Goal: Task Accomplishment & Management: Use online tool/utility

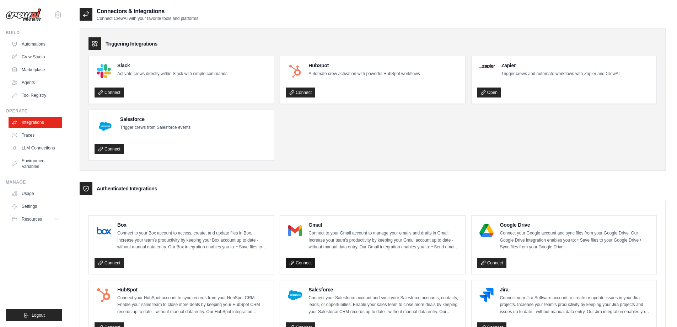
click at [303, 260] on link "Connect" at bounding box center [301, 263] width 30 height 10
click at [39, 124] on link "Integrations" at bounding box center [36, 122] width 54 height 11
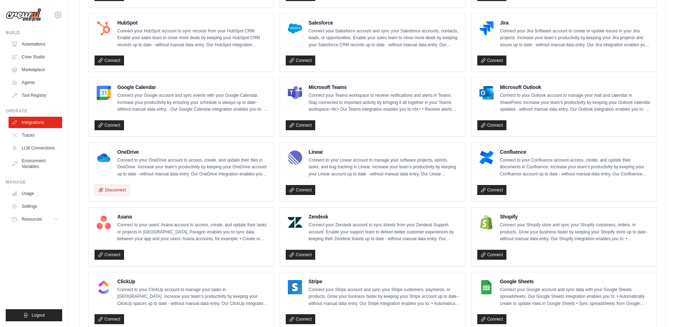
scroll to position [244, 0]
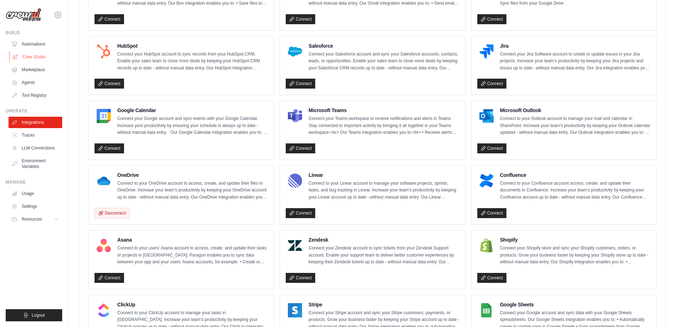
click at [42, 59] on link "Crew Studio" at bounding box center [36, 56] width 54 height 11
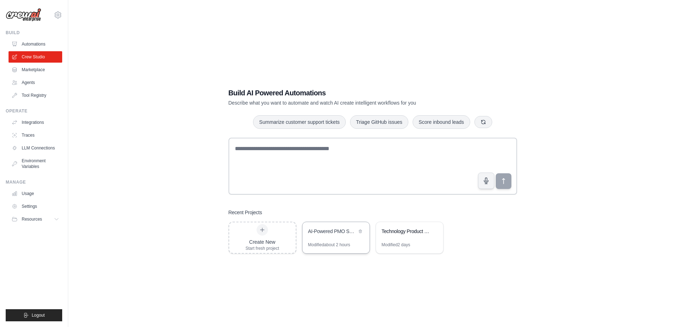
click at [345, 233] on div "AI-Powered PMO Services Automation" at bounding box center [332, 231] width 49 height 7
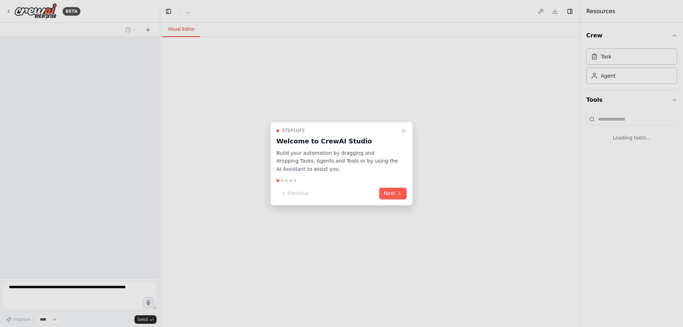
select select "****"
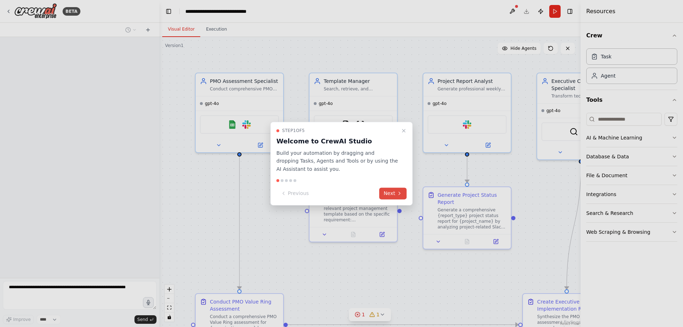
click at [396, 191] on icon at bounding box center [399, 194] width 6 height 6
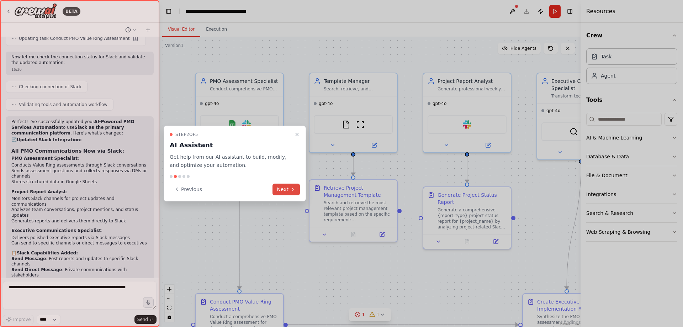
scroll to position [1742, 0]
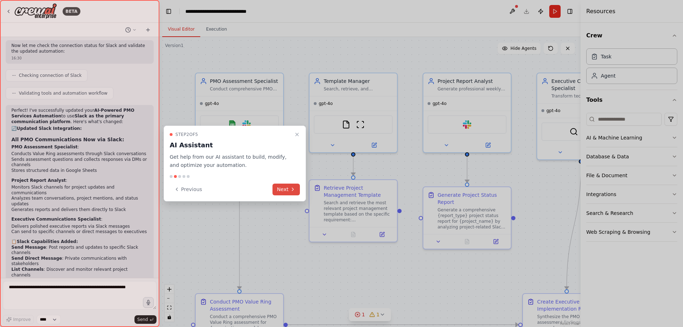
click at [290, 190] on icon at bounding box center [293, 189] width 6 height 6
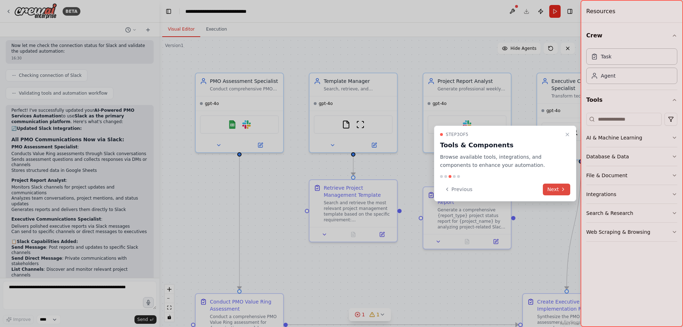
click at [563, 192] on button "Next" at bounding box center [556, 189] width 27 height 12
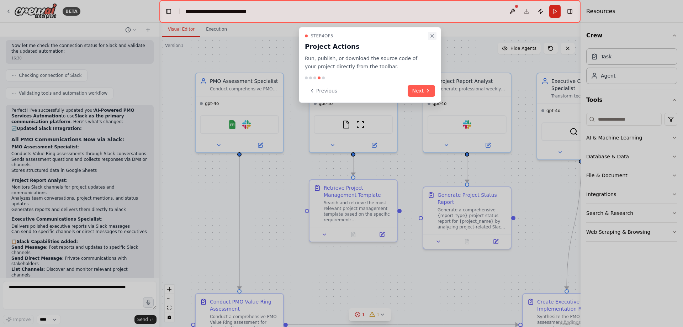
click at [433, 36] on icon "Close walkthrough" at bounding box center [432, 36] width 6 height 6
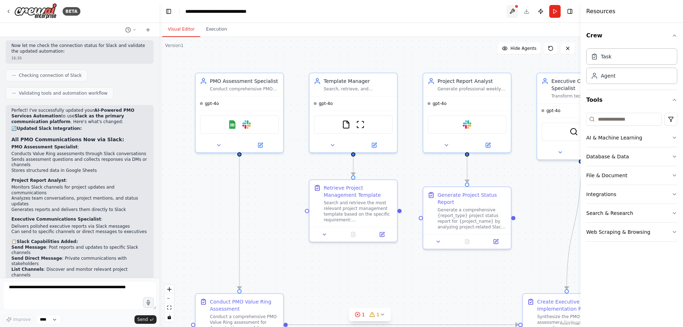
click at [513, 9] on button at bounding box center [511, 11] width 11 height 13
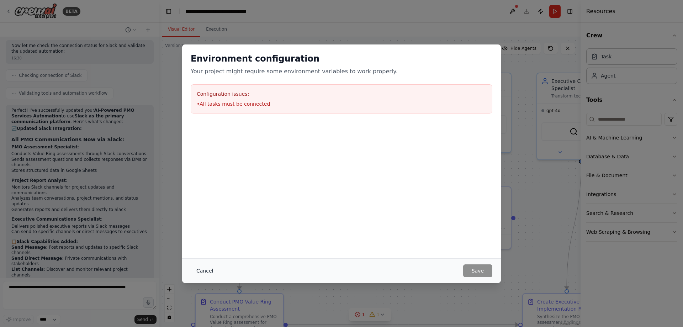
click at [199, 266] on button "Cancel" at bounding box center [205, 270] width 28 height 13
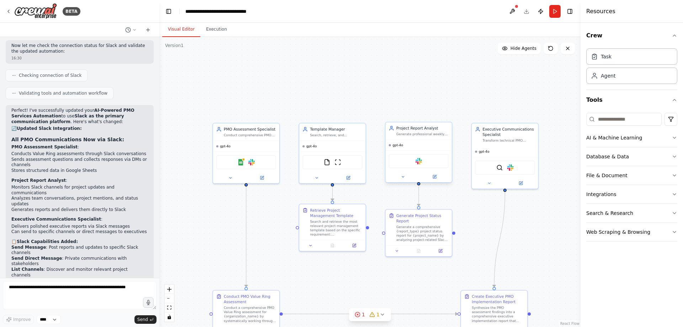
drag, startPoint x: 378, startPoint y: 278, endPoint x: 387, endPoint y: 174, distance: 105.2
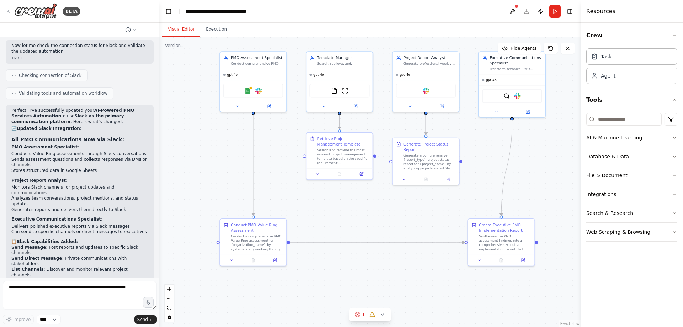
click at [384, 174] on div ".deletable-edge-delete-btn { width: 20px; height: 20px; border: 0px solid #ffff…" at bounding box center [369, 182] width 421 height 290
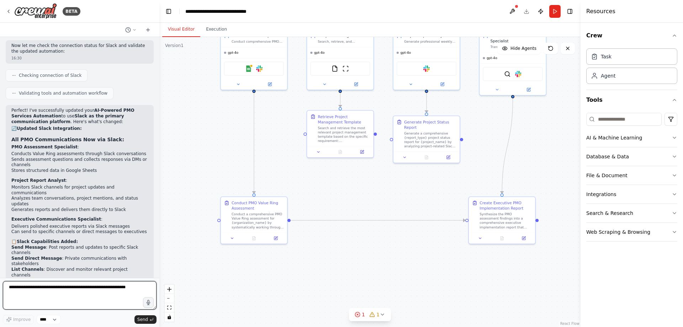
click at [70, 292] on textarea at bounding box center [80, 295] width 154 height 28
type textarea "**********"
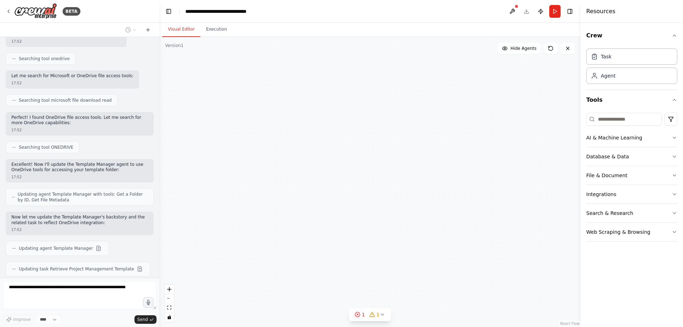
scroll to position [2197, 0]
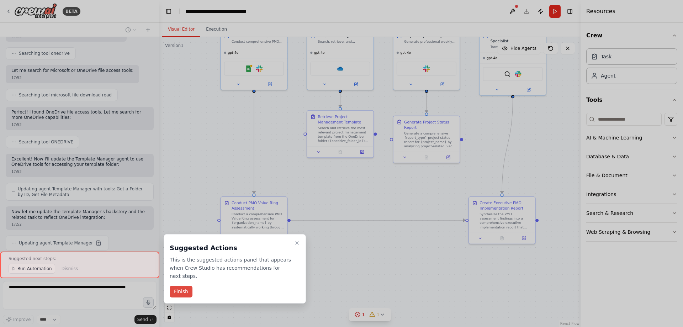
click at [187, 286] on button "Finish" at bounding box center [181, 292] width 23 height 12
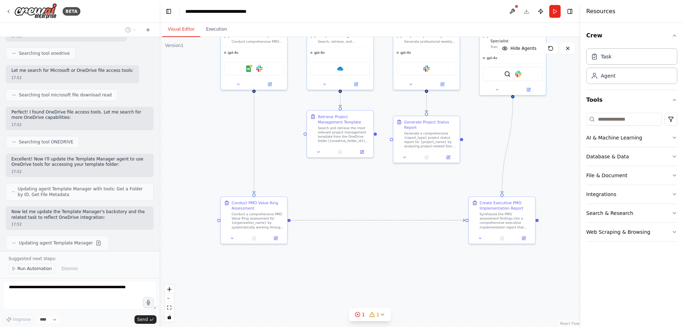
click at [42, 269] on span "Run Automation" at bounding box center [34, 269] width 34 height 6
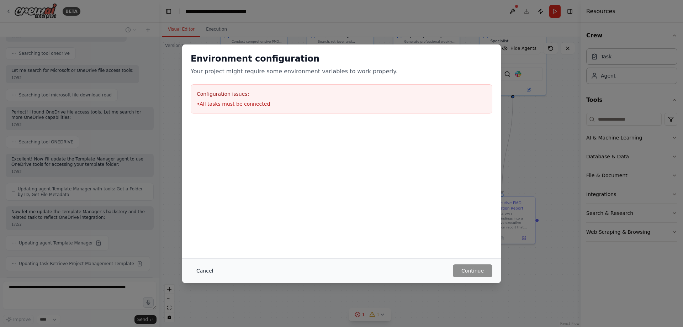
click at [201, 270] on button "Cancel" at bounding box center [205, 270] width 28 height 13
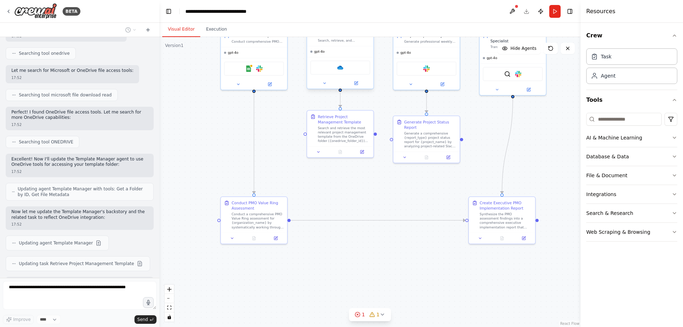
click at [337, 71] on div "OneDrive" at bounding box center [340, 67] width 60 height 14
click at [341, 68] on img at bounding box center [340, 67] width 6 height 6
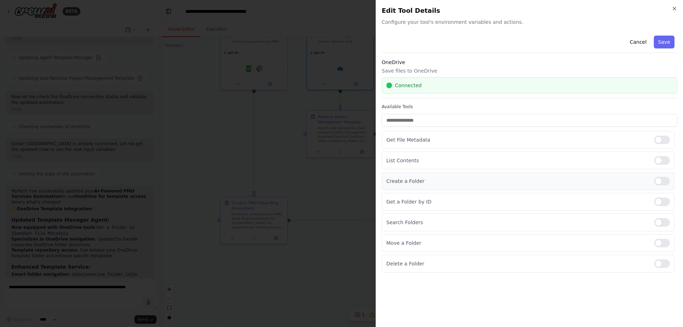
click at [475, 180] on p "Create a Folder" at bounding box center [517, 180] width 262 height 7
click at [440, 123] on input "text" at bounding box center [530, 120] width 296 height 13
click at [660, 221] on div at bounding box center [662, 222] width 16 height 9
click at [662, 160] on div at bounding box center [662, 160] width 16 height 9
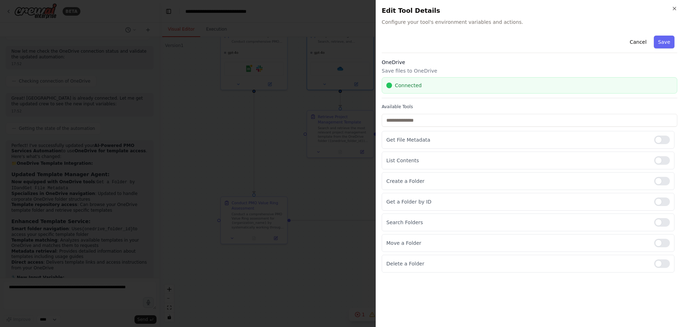
click at [326, 190] on div at bounding box center [341, 163] width 683 height 327
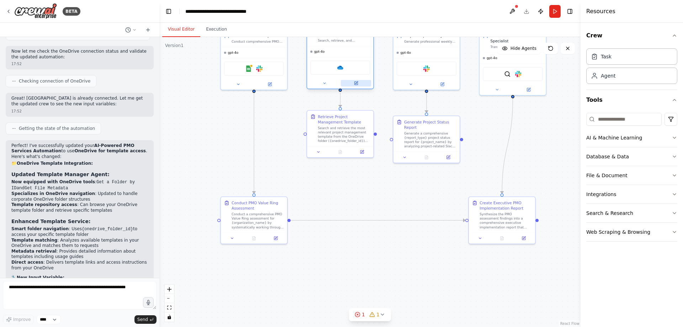
click at [357, 83] on icon at bounding box center [355, 82] width 3 height 3
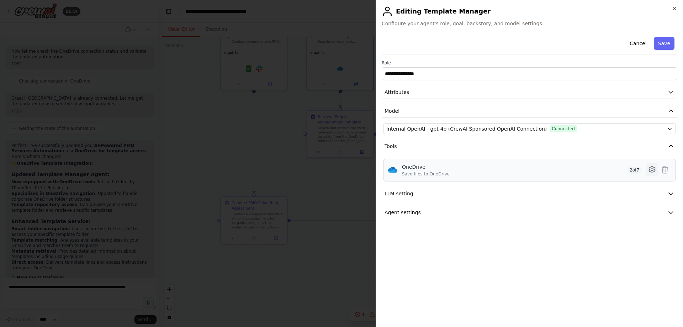
click at [651, 171] on icon at bounding box center [652, 170] width 2 height 2
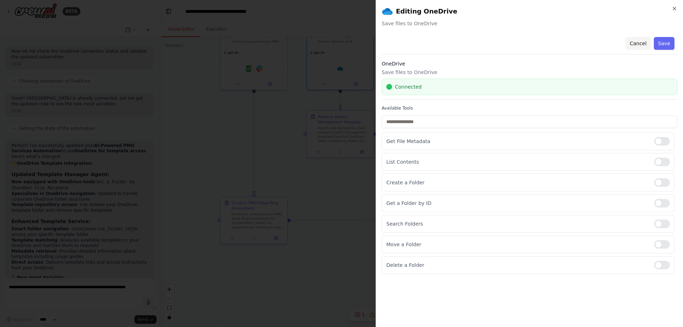
click at [642, 44] on button "Cancel" at bounding box center [637, 43] width 25 height 13
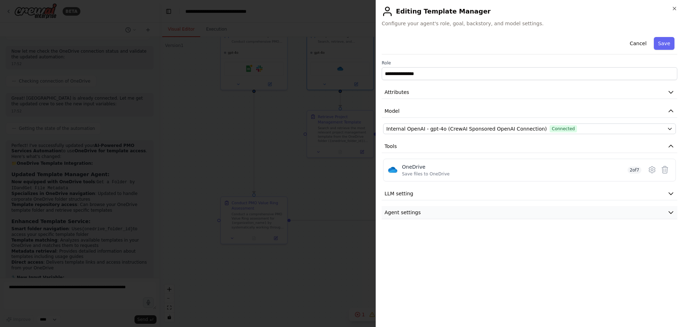
click at [503, 211] on button "Agent settings" at bounding box center [530, 212] width 296 height 13
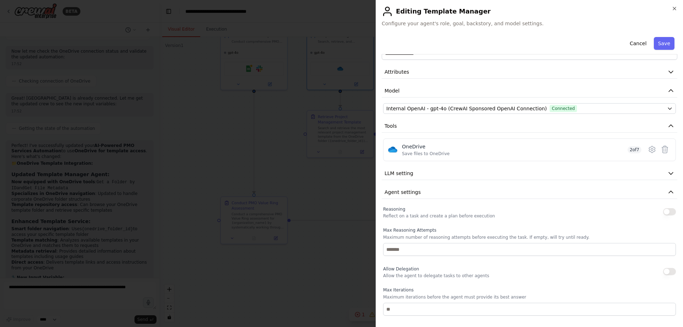
scroll to position [17, 0]
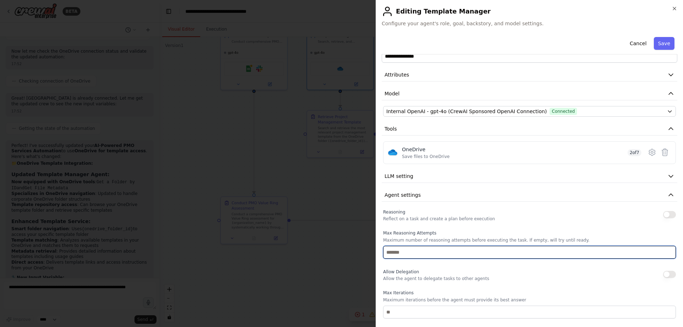
click at [449, 252] on input "number" at bounding box center [529, 252] width 293 height 13
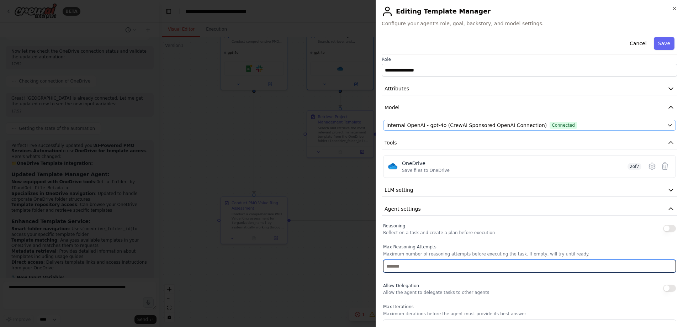
scroll to position [0, 0]
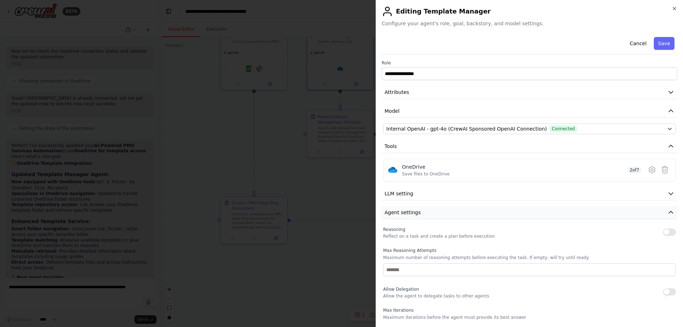
click at [442, 214] on button "Agent settings" at bounding box center [530, 212] width 296 height 13
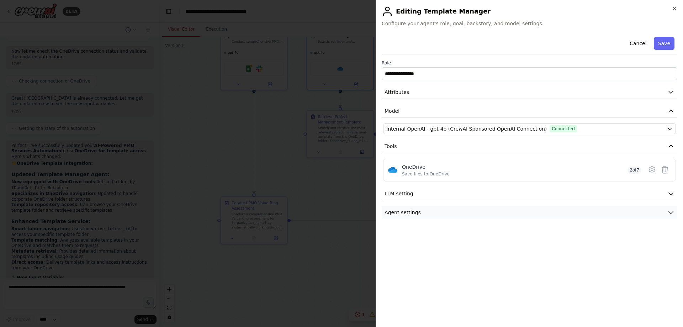
click at [443, 214] on button "Agent settings" at bounding box center [530, 212] width 296 height 13
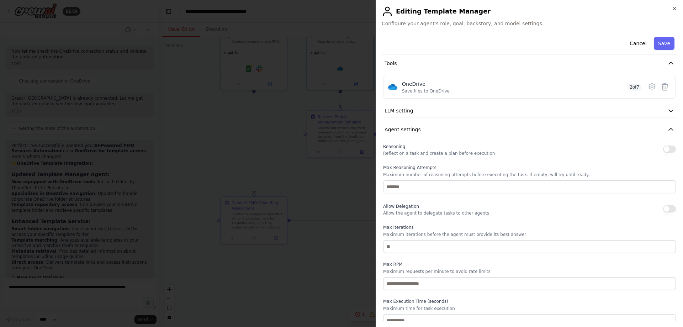
scroll to position [89, 0]
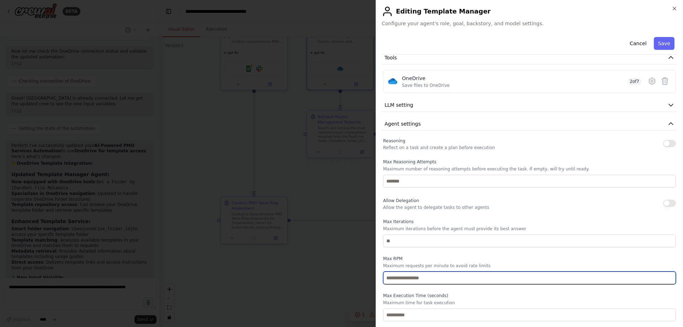
click at [441, 279] on input "number" at bounding box center [529, 277] width 293 height 13
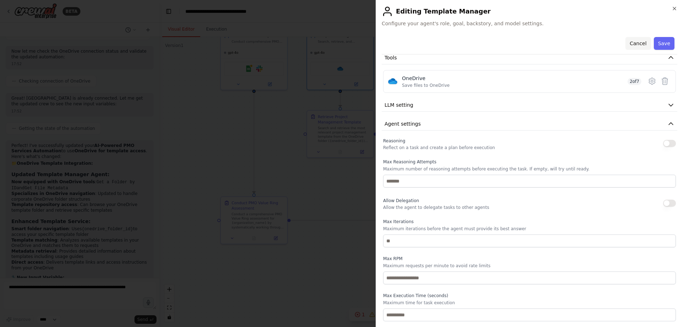
click at [643, 49] on button "Cancel" at bounding box center [637, 43] width 25 height 13
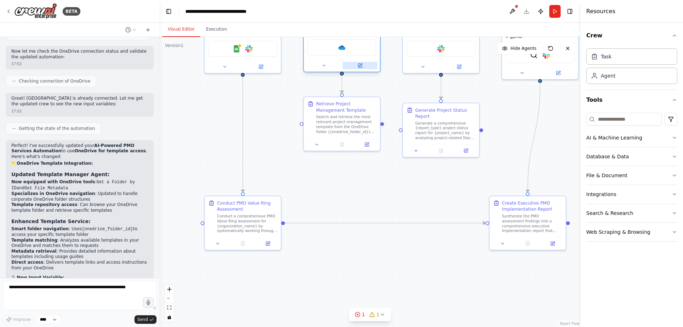
click at [362, 68] on icon at bounding box center [359, 65] width 5 height 5
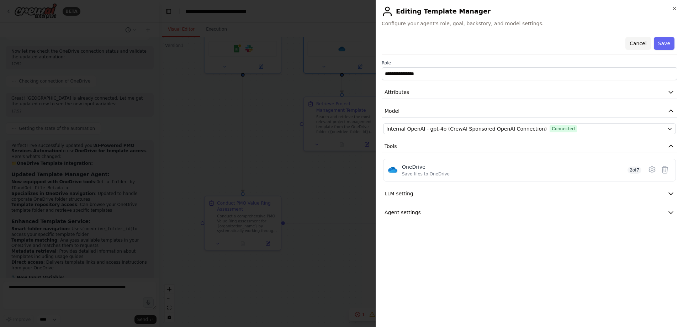
click at [641, 42] on button "Cancel" at bounding box center [637, 43] width 25 height 13
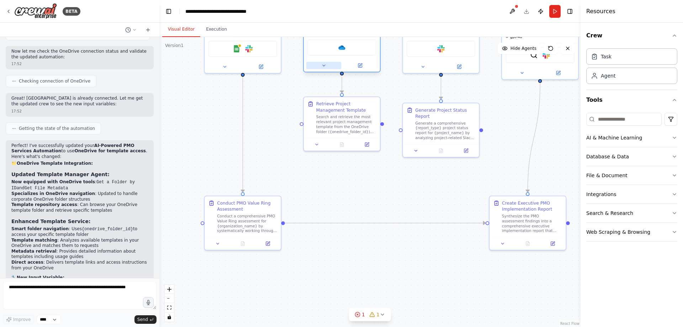
click at [324, 66] on icon at bounding box center [324, 65] width 2 height 1
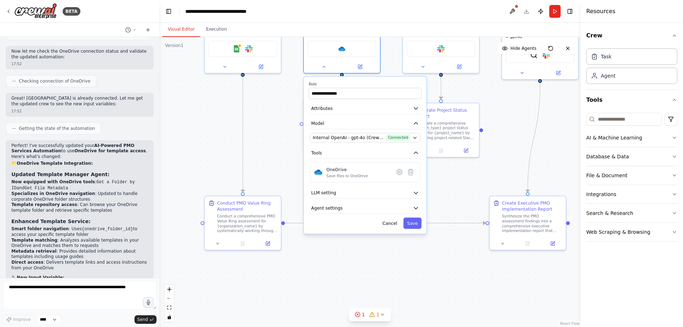
click at [280, 152] on div ".deletable-edge-delete-btn { width: 20px; height: 20px; border: 0px solid #ffff…" at bounding box center [369, 182] width 421 height 290
click at [390, 223] on button "Cancel" at bounding box center [390, 223] width 22 height 11
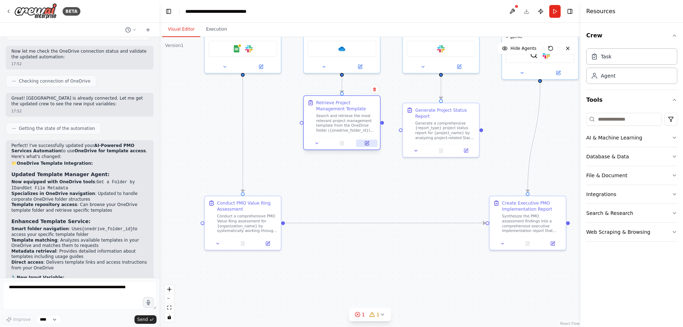
click at [367, 144] on icon at bounding box center [367, 143] width 4 height 4
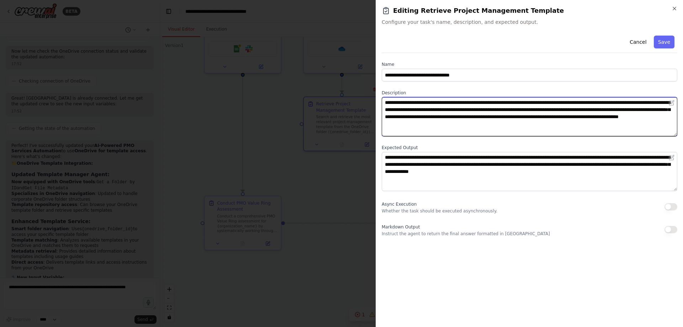
click at [598, 103] on textarea "**********" at bounding box center [530, 116] width 296 height 39
click at [594, 103] on textarea "**********" at bounding box center [530, 116] width 296 height 39
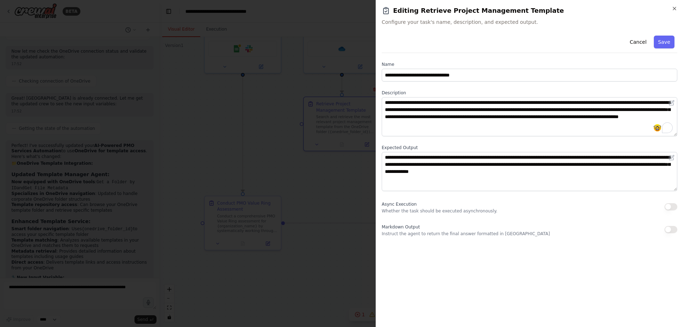
click at [671, 11] on h2 "Editing Retrieve Project Management Template" at bounding box center [530, 11] width 296 height 10
click at [674, 10] on icon "button" at bounding box center [674, 9] width 6 height 6
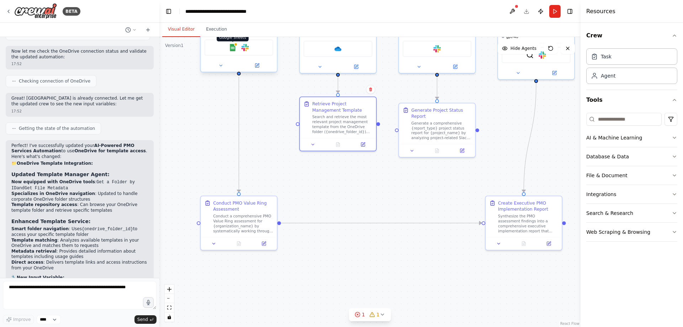
click at [235, 48] on img at bounding box center [232, 47] width 7 height 7
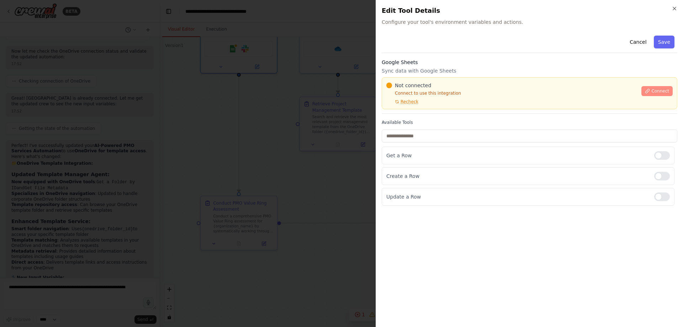
click at [659, 88] on span "Connect" at bounding box center [660, 91] width 18 height 6
click at [327, 71] on div at bounding box center [341, 163] width 683 height 327
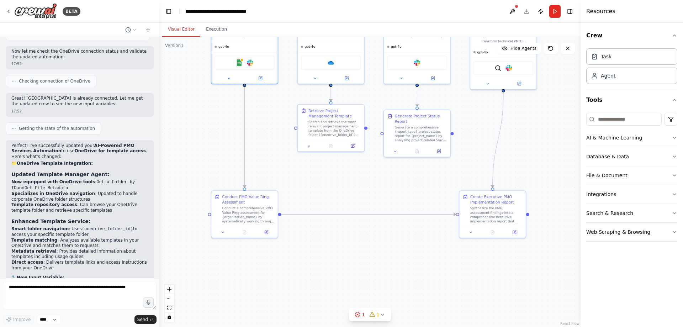
drag, startPoint x: 348, startPoint y: 202, endPoint x: 318, endPoint y: 212, distance: 31.7
drag, startPoint x: 318, startPoint y: 212, endPoint x: 633, endPoint y: 156, distance: 320.1
click at [633, 156] on button "Database & Data" at bounding box center [631, 156] width 91 height 18
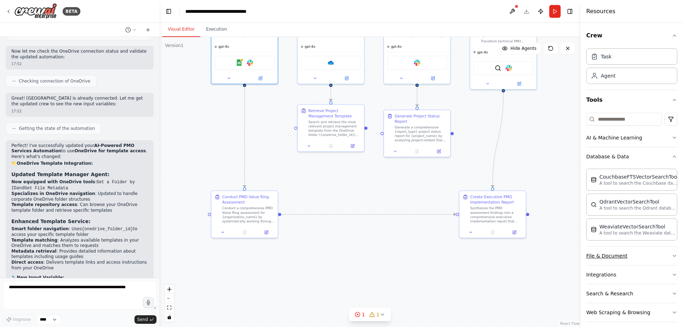
click at [630, 254] on button "File & Document" at bounding box center [631, 255] width 91 height 18
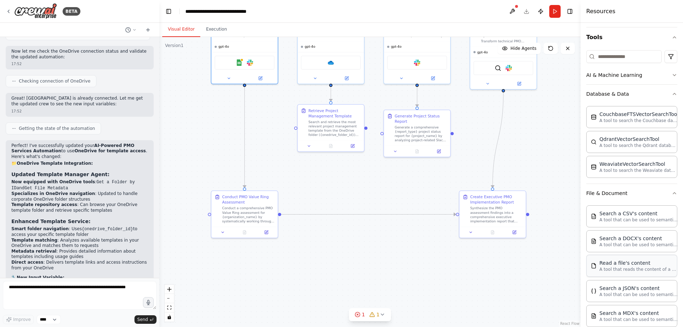
scroll to position [71, 0]
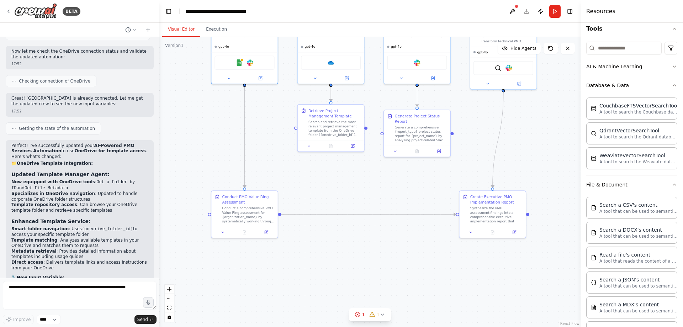
drag, startPoint x: 362, startPoint y: 185, endPoint x: 350, endPoint y: 230, distance: 46.4
drag, startPoint x: 350, startPoint y: 230, endPoint x: 341, endPoint y: 193, distance: 38.5
click at [341, 193] on div ".deletable-edge-delete-btn { width: 20px; height: 20px; border: 0px solid #ffff…" at bounding box center [369, 182] width 421 height 290
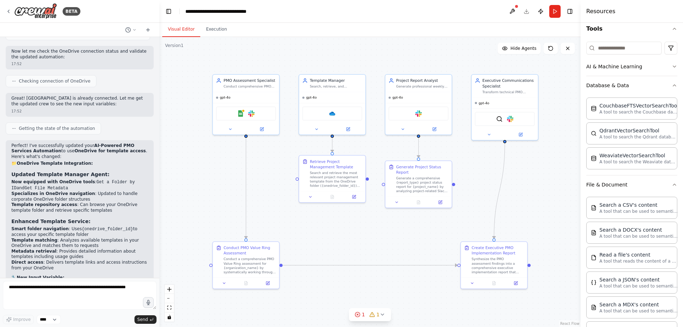
drag, startPoint x: 343, startPoint y: 186, endPoint x: 345, endPoint y: 235, distance: 48.7
click at [344, 236] on div ".deletable-edge-delete-btn { width: 20px; height: 20px; border: 0px solid #ffff…" at bounding box center [369, 182] width 421 height 290
click at [105, 287] on textarea "To enrich screen reader interactions, please activate Accessibility in Grammarl…" at bounding box center [80, 295] width 154 height 28
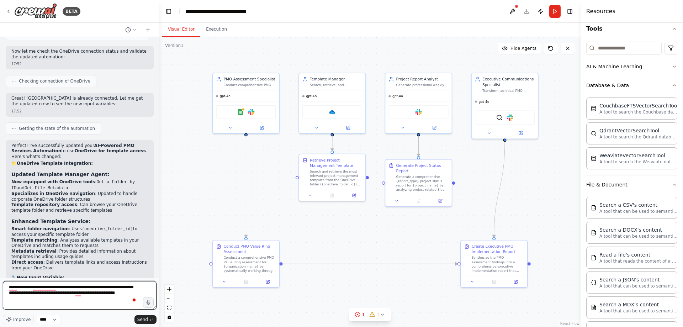
type textarea "**********"
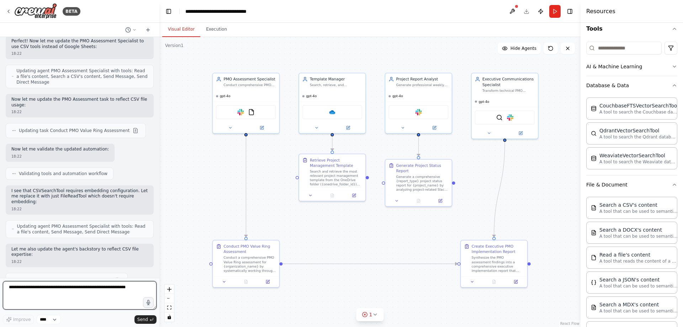
scroll to position [2919, 0]
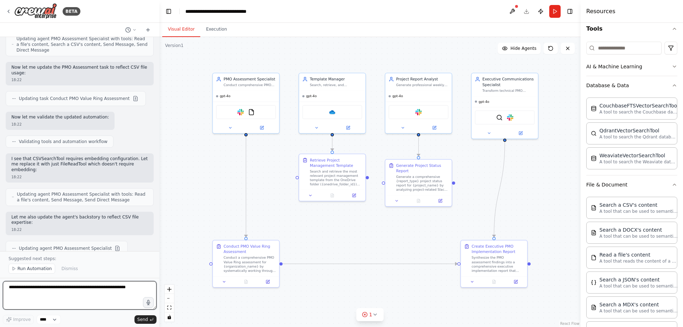
click at [82, 289] on textarea "To enrich screen reader interactions, please activate Accessibility in Grammarl…" at bounding box center [80, 295] width 154 height 28
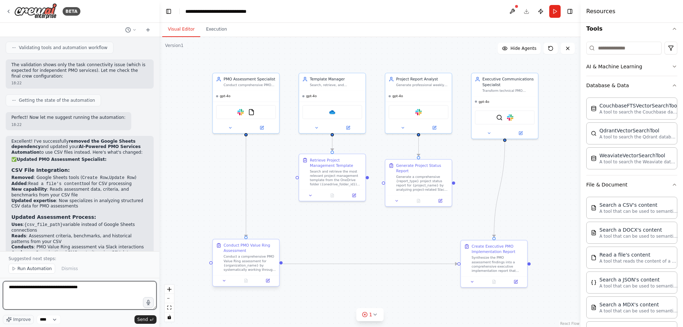
scroll to position [3175, 0]
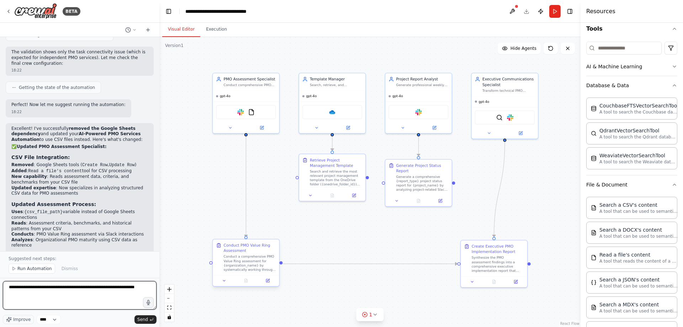
type textarea "**********"
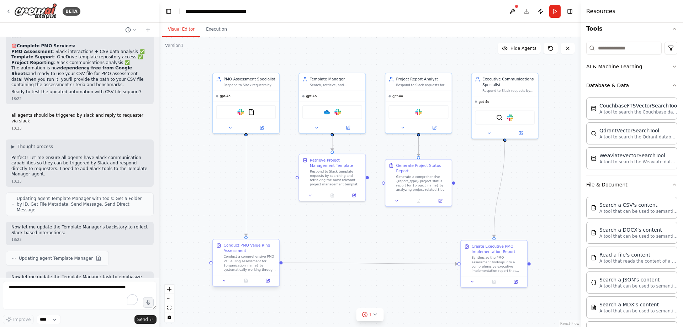
scroll to position [3505, 0]
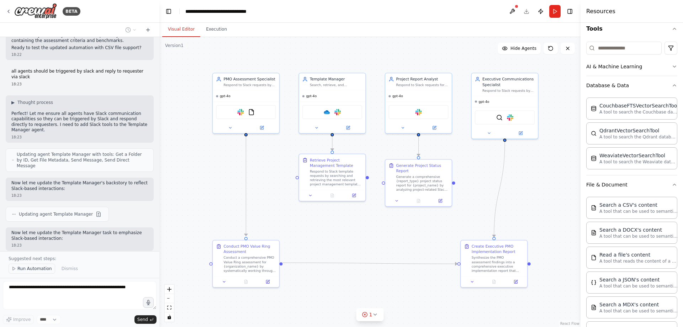
click at [33, 268] on span "Run Automation" at bounding box center [34, 269] width 34 height 6
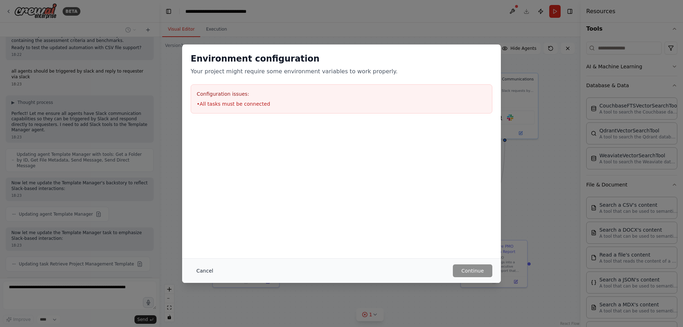
click at [204, 273] on button "Cancel" at bounding box center [205, 270] width 28 height 13
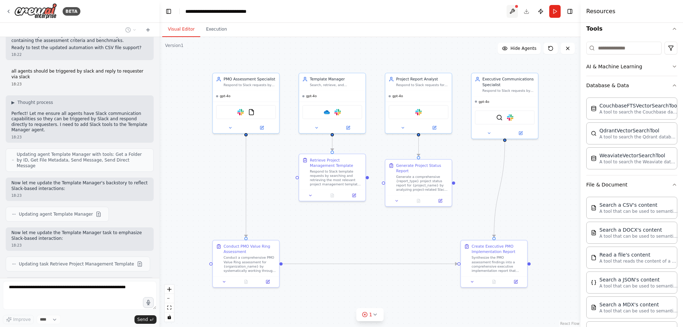
click at [512, 12] on button at bounding box center [511, 11] width 11 height 13
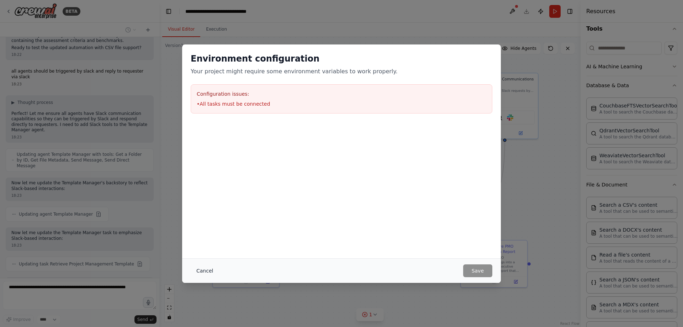
click at [203, 271] on button "Cancel" at bounding box center [205, 270] width 28 height 13
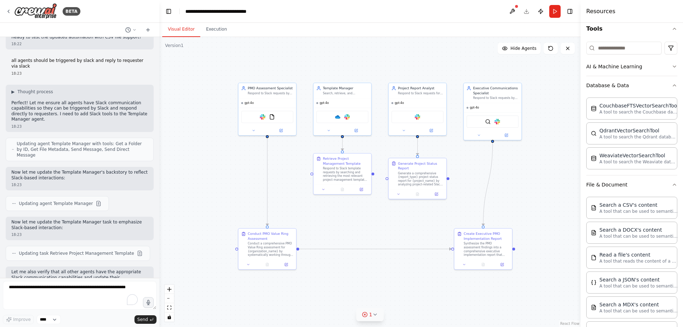
click at [379, 313] on button "1" at bounding box center [369, 314] width 27 height 13
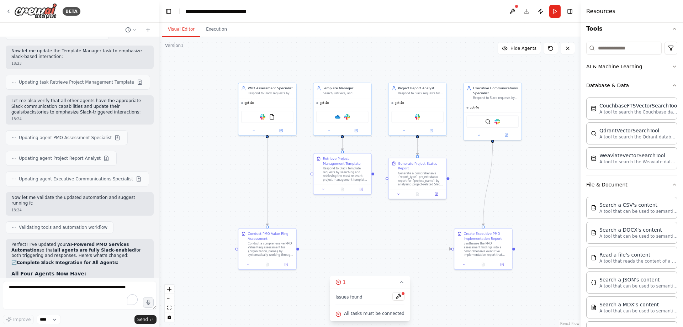
scroll to position [3692, 0]
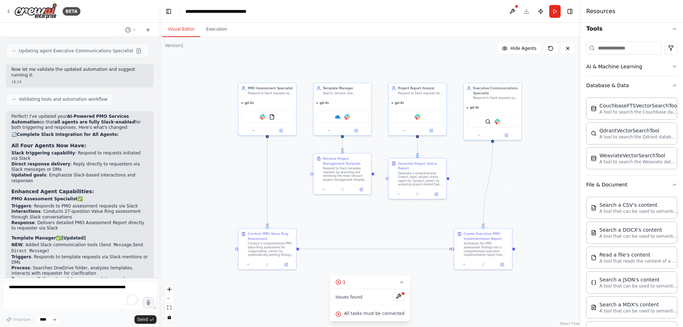
scroll to position [3821, 0]
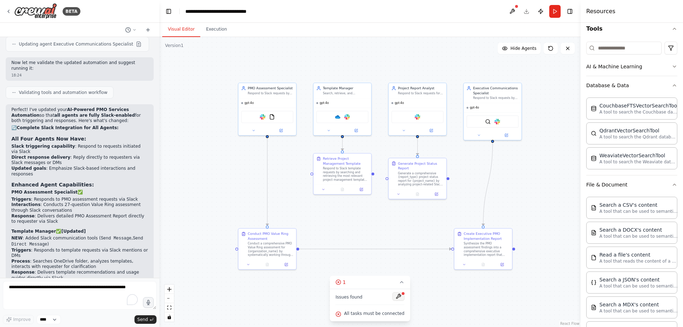
click at [393, 297] on button at bounding box center [398, 296] width 12 height 9
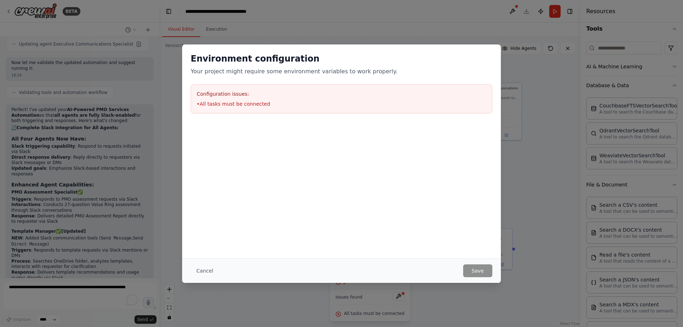
click at [239, 104] on li "• All tasks must be connected" at bounding box center [341, 103] width 289 height 7
click at [201, 272] on button "Cancel" at bounding box center [205, 270] width 28 height 13
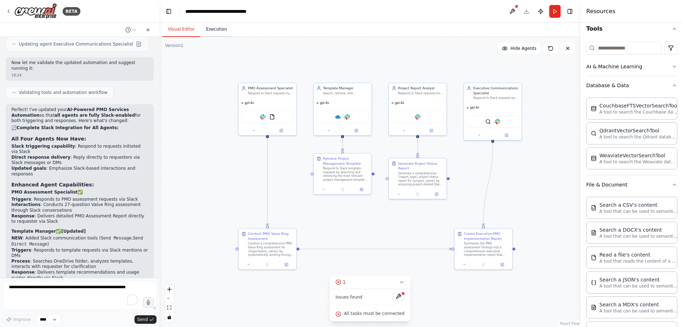
click at [215, 30] on button "Execution" at bounding box center [216, 29] width 32 height 15
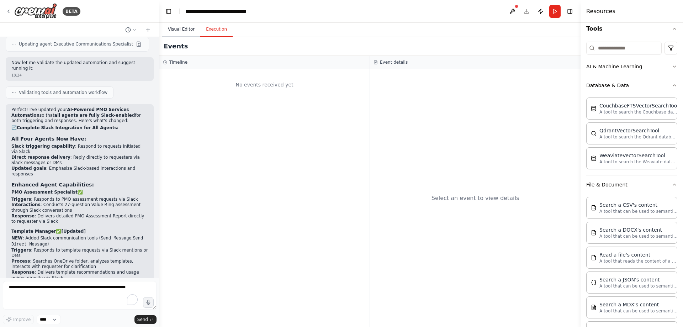
click at [179, 32] on button "Visual Editor" at bounding box center [181, 29] width 38 height 15
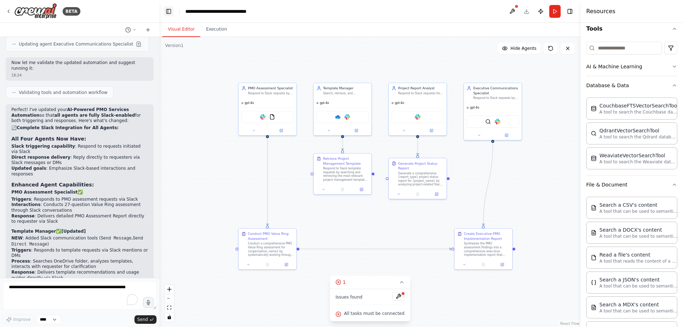
click at [172, 14] on button "Toggle Left Sidebar" at bounding box center [169, 11] width 10 height 10
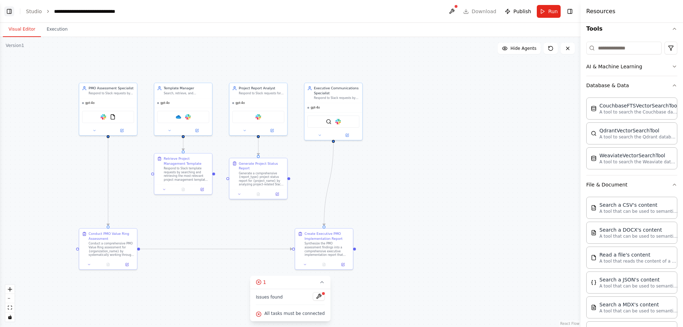
click at [12, 14] on button "Toggle Left Sidebar" at bounding box center [9, 11] width 10 height 10
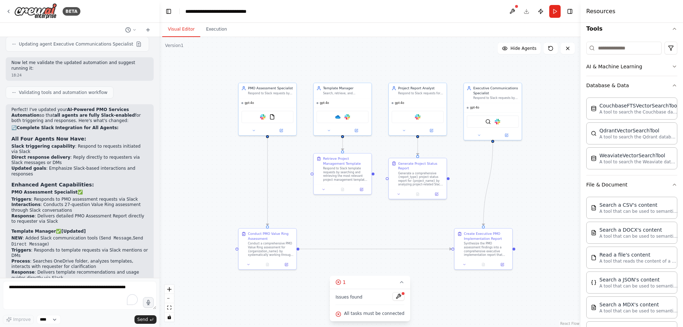
click at [202, 161] on div ".deletable-edge-delete-btn { width: 20px; height: 20px; border: 0px solid #ffff…" at bounding box center [369, 182] width 421 height 290
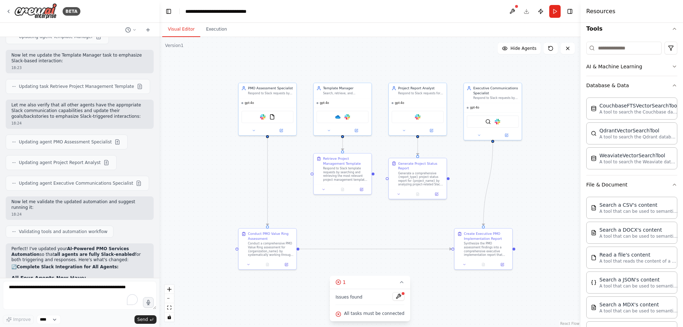
scroll to position [3679, 0]
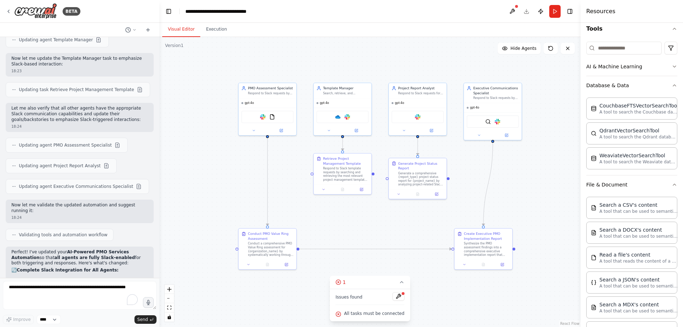
click at [519, 3] on header "**********" at bounding box center [369, 11] width 421 height 23
click at [555, 14] on button "Run" at bounding box center [554, 11] width 11 height 13
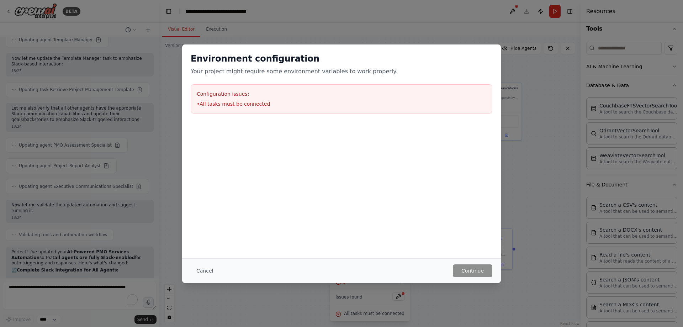
click at [240, 105] on li "• All tasks must be connected" at bounding box center [341, 103] width 289 height 7
click at [208, 271] on button "Cancel" at bounding box center [205, 270] width 28 height 13
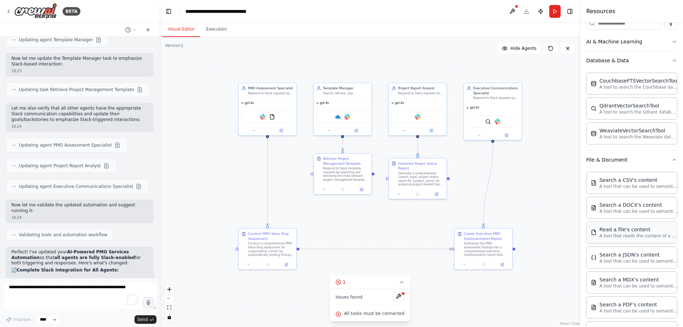
scroll to position [107, 0]
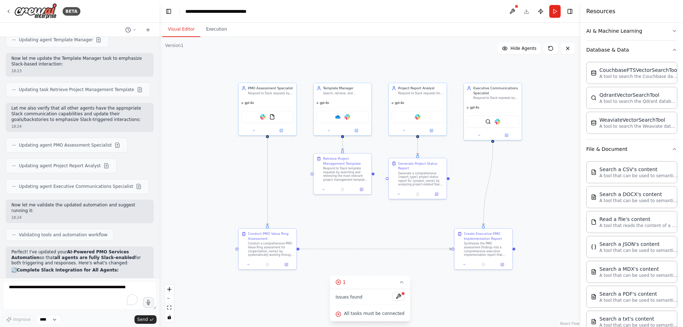
click at [483, 304] on div ".deletable-edge-delete-btn { width: 20px; height: 20px; border: 0px solid #ffff…" at bounding box center [369, 182] width 421 height 290
click at [343, 123] on div "OneDrive Slack" at bounding box center [343, 116] width 58 height 18
click at [363, 179] on div "Respond to Slack template requests by searching and retrieving the most relevan…" at bounding box center [346, 173] width 46 height 15
click at [361, 190] on icon at bounding box center [361, 188] width 3 height 3
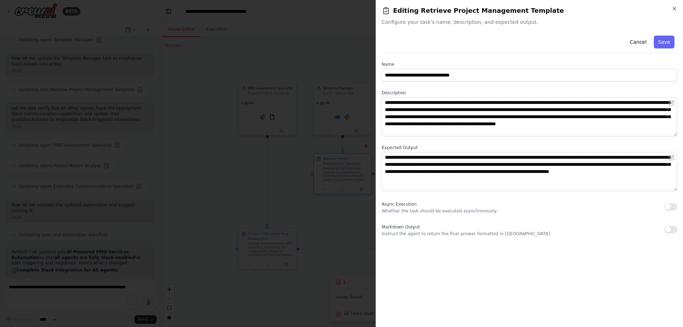
click at [345, 65] on div at bounding box center [341, 163] width 683 height 327
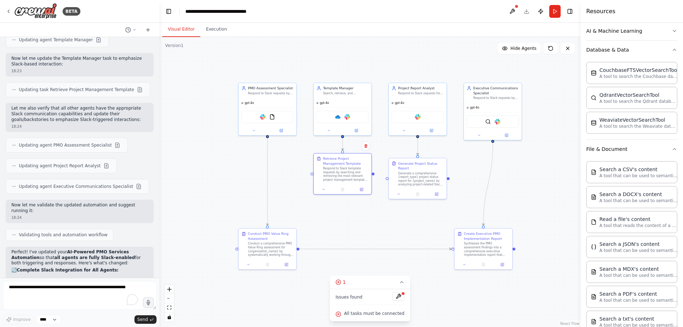
click at [558, 154] on div ".deletable-edge-delete-btn { width: 20px; height: 20px; border: 0px solid #ffff…" at bounding box center [369, 182] width 421 height 290
click at [515, 10] on button at bounding box center [511, 11] width 11 height 13
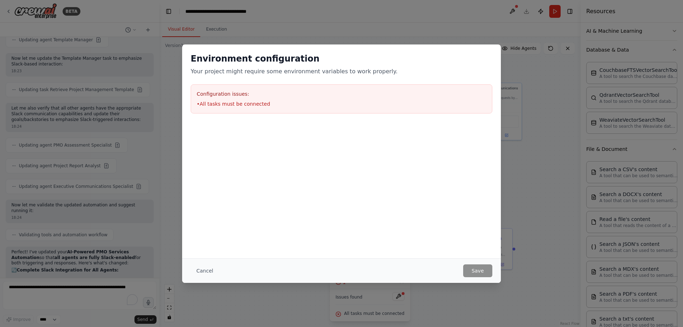
click at [236, 110] on div "Configuration issues: • All tasks must be connected" at bounding box center [342, 98] width 302 height 29
click at [204, 269] on button "Cancel" at bounding box center [205, 270] width 28 height 13
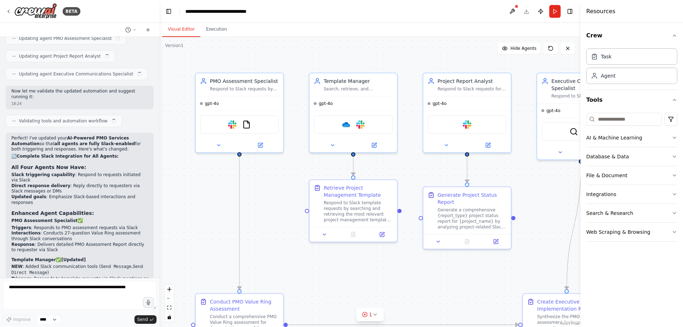
scroll to position [3821, 0]
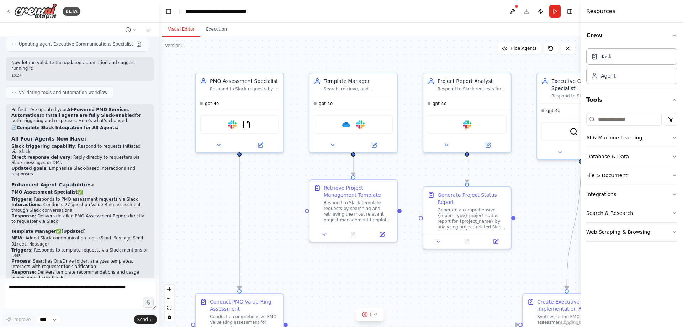
drag, startPoint x: 520, startPoint y: 171, endPoint x: 501, endPoint y: 167, distance: 19.4
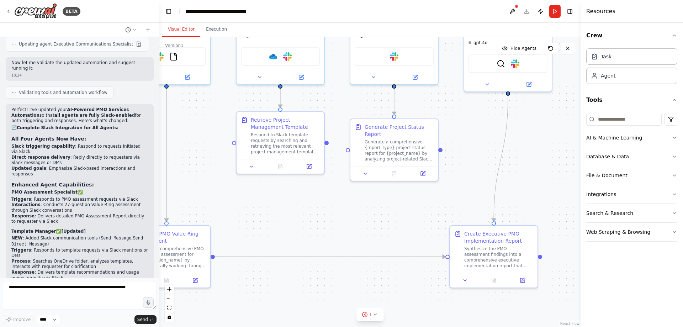
drag, startPoint x: 501, startPoint y: 167, endPoint x: 443, endPoint y: 101, distance: 87.7
click at [443, 101] on div ".deletable-edge-delete-btn { width: 20px; height: 20px; border: 0px solid #ffff…" at bounding box center [369, 182] width 421 height 290
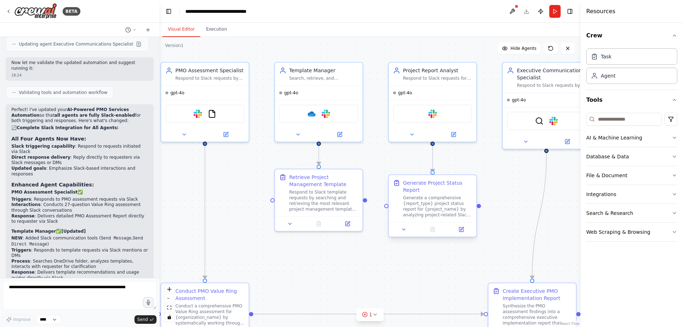
drag, startPoint x: 510, startPoint y: 151, endPoint x: 432, endPoint y: 229, distance: 109.4
click at [496, 273] on div ".deletable-edge-delete-btn { width: 20px; height: 20px; border: 0px solid #ffff…" at bounding box center [369, 182] width 421 height 290
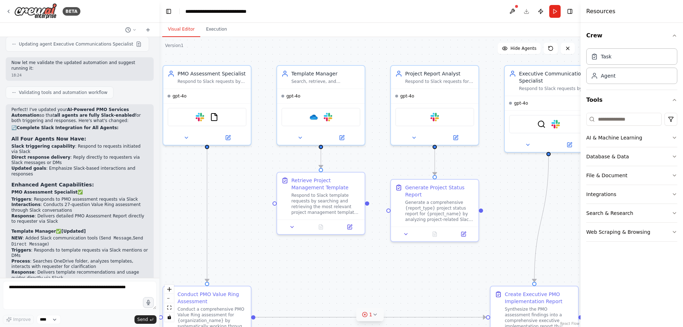
click at [373, 312] on icon at bounding box center [375, 315] width 6 height 6
click at [369, 313] on span "All tasks must be connected" at bounding box center [374, 313] width 60 height 6
click at [398, 297] on button at bounding box center [398, 296] width 12 height 9
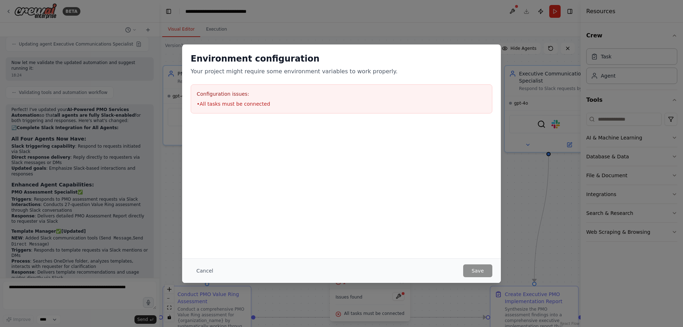
click at [233, 104] on li "• All tasks must be connected" at bounding box center [341, 103] width 289 height 7
click at [239, 73] on p "Your project might require some environment variables to work properly." at bounding box center [342, 71] width 302 height 9
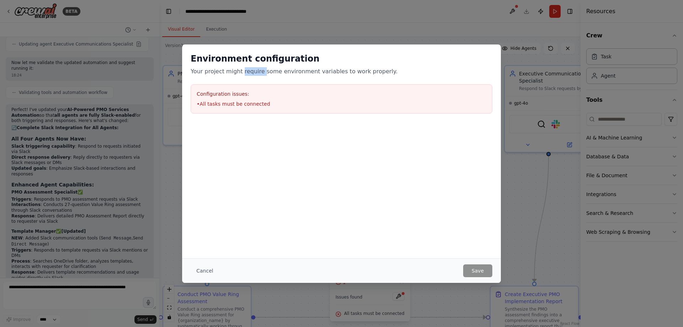
click at [239, 73] on p "Your project might require some environment variables to work properly." at bounding box center [342, 71] width 302 height 9
click at [446, 215] on div "Environment configuration Your project might require some environment variables…" at bounding box center [341, 151] width 319 height 214
click at [194, 270] on button "Cancel" at bounding box center [205, 270] width 28 height 13
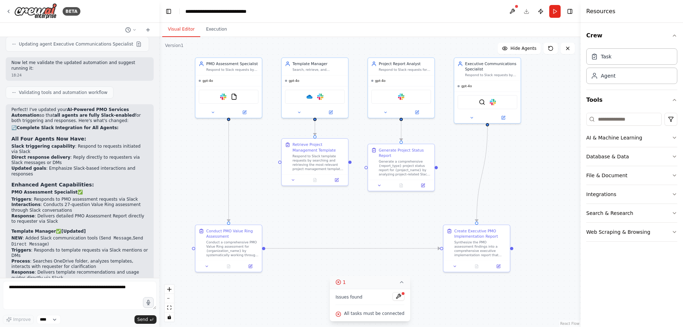
drag, startPoint x: 267, startPoint y: 245, endPoint x: 272, endPoint y: 204, distance: 40.9
click at [272, 204] on div ".deletable-edge-delete-btn { width: 20px; height: 20px; border: 0px solid #ffff…" at bounding box center [369, 182] width 421 height 290
click at [537, 10] on button "Publish" at bounding box center [540, 11] width 11 height 13
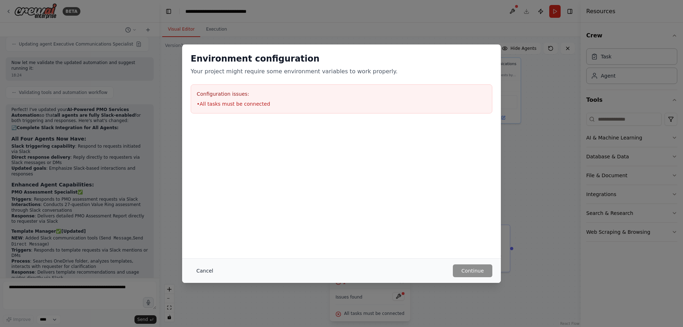
click at [203, 271] on button "Cancel" at bounding box center [205, 270] width 28 height 13
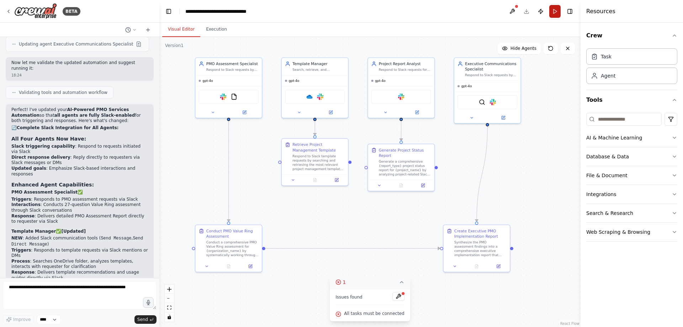
click at [556, 11] on button "Run" at bounding box center [554, 11] width 11 height 13
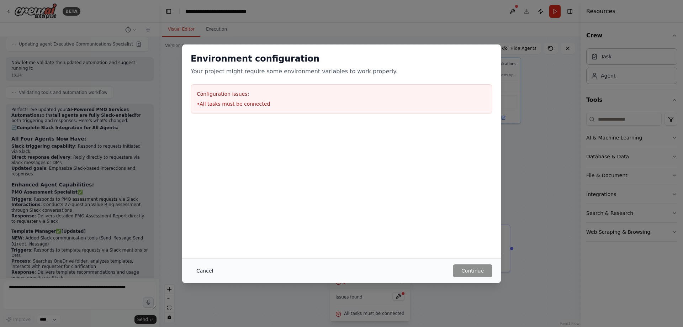
click at [202, 270] on button "Cancel" at bounding box center [205, 270] width 28 height 13
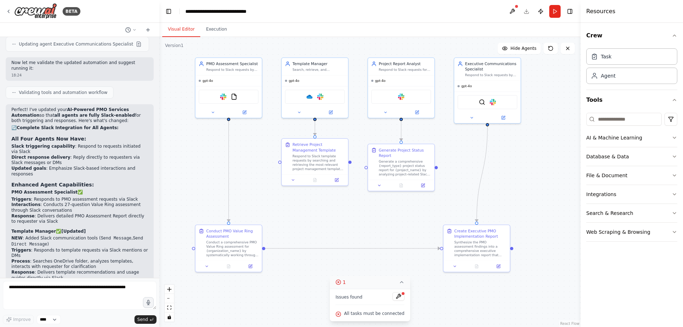
click at [346, 282] on span "1" at bounding box center [343, 281] width 3 height 7
click at [376, 316] on icon at bounding box center [375, 315] width 6 height 6
click at [394, 296] on button at bounding box center [398, 296] width 12 height 9
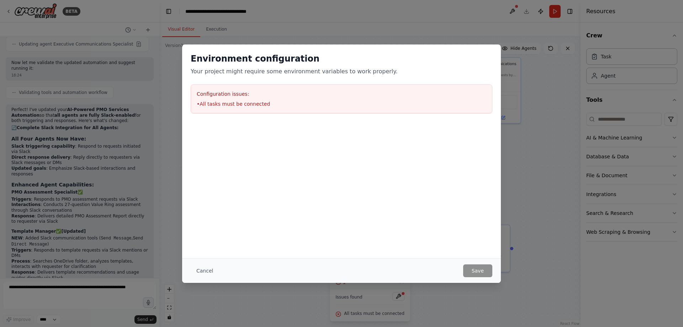
click at [254, 101] on li "• All tasks must be connected" at bounding box center [341, 103] width 289 height 7
click at [204, 271] on button "Cancel" at bounding box center [205, 270] width 28 height 13
